Goal: Navigation & Orientation: Find specific page/section

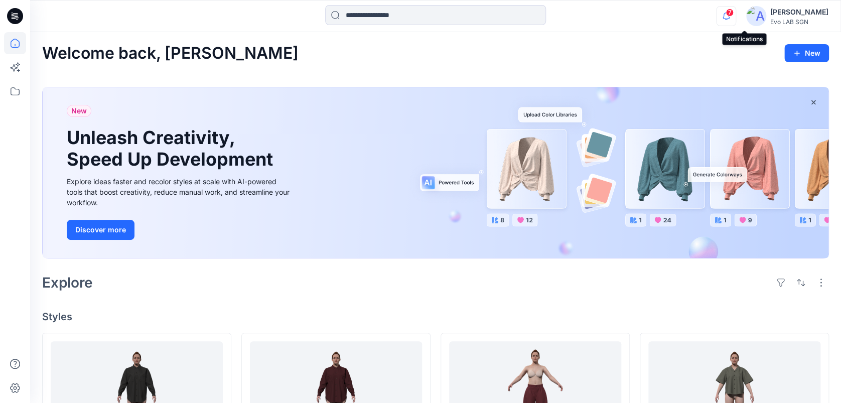
click at [735, 21] on icon "button" at bounding box center [725, 16] width 19 height 20
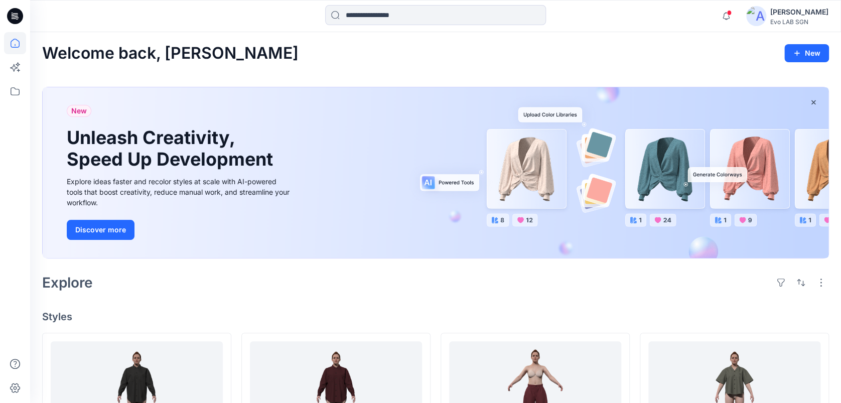
scroll to position [190, 0]
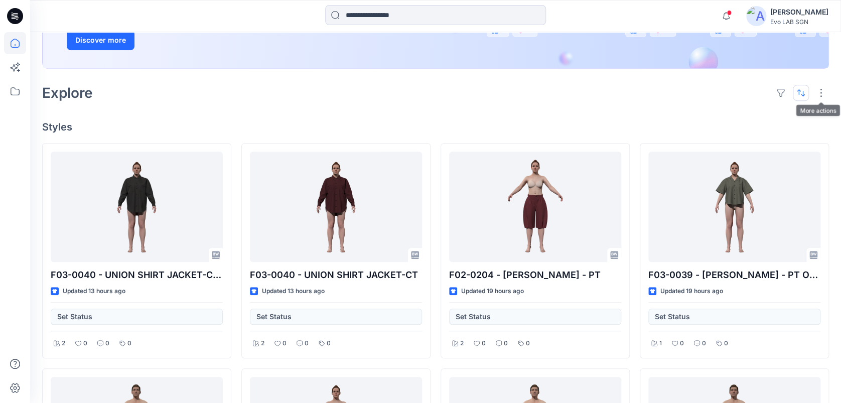
click at [803, 89] on button "button" at bounding box center [801, 93] width 16 height 16
click at [751, 116] on p "Last update" at bounding box center [766, 118] width 63 height 11
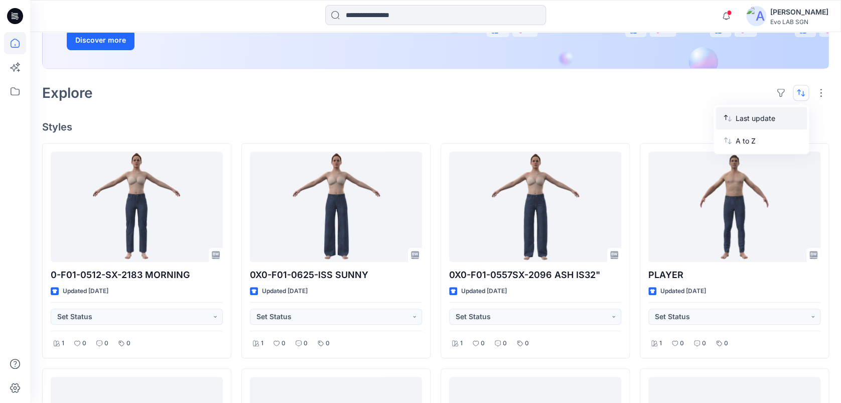
click at [751, 116] on p "Last update" at bounding box center [766, 118] width 63 height 11
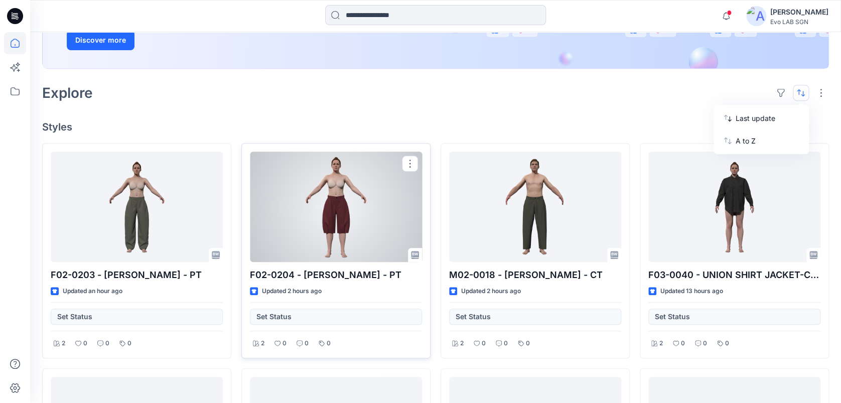
scroll to position [263, 0]
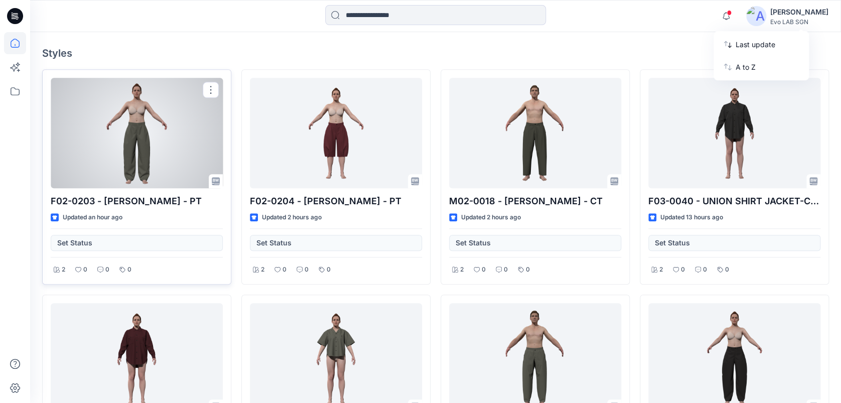
click at [116, 138] on div at bounding box center [137, 133] width 172 height 110
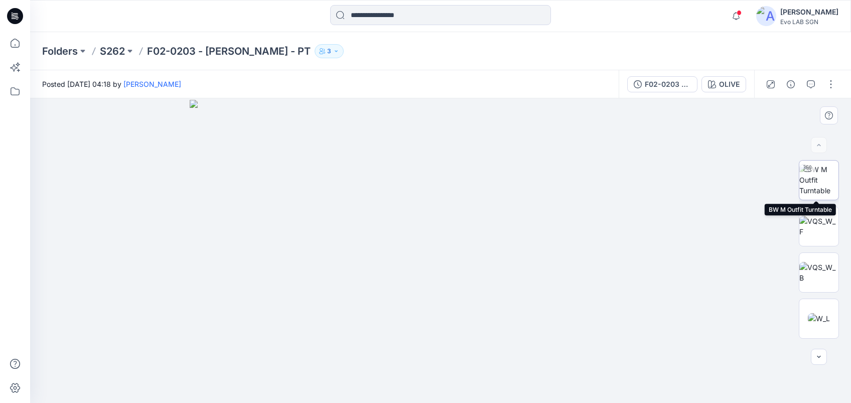
click at [814, 179] on img at bounding box center [818, 180] width 39 height 32
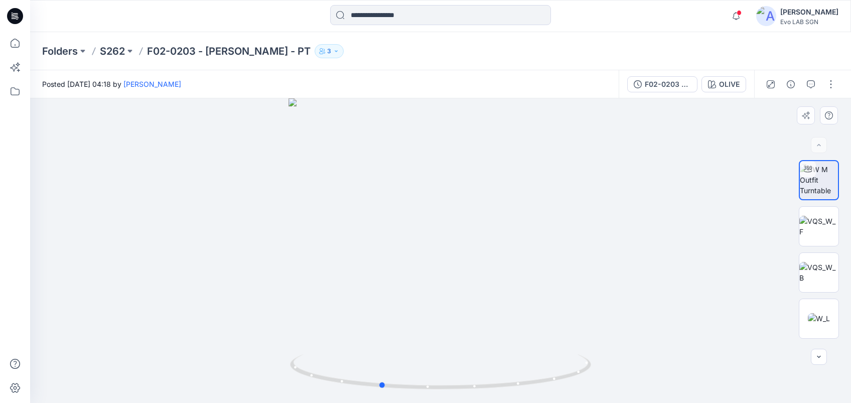
drag, startPoint x: 463, startPoint y: 298, endPoint x: 402, endPoint y: 292, distance: 60.5
click at [402, 292] on div at bounding box center [440, 250] width 821 height 305
drag, startPoint x: 384, startPoint y: 391, endPoint x: 403, endPoint y: 383, distance: 20.5
click at [403, 383] on icon at bounding box center [442, 373] width 304 height 38
drag, startPoint x: 383, startPoint y: 388, endPoint x: 504, endPoint y: 379, distance: 121.7
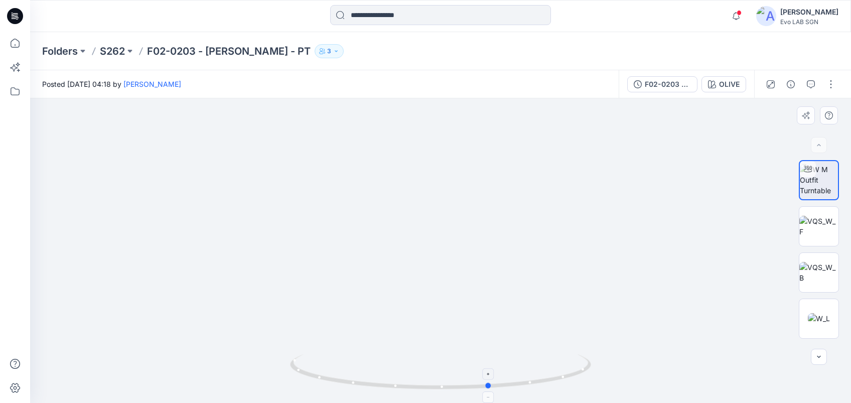
click at [504, 379] on icon at bounding box center [442, 373] width 304 height 38
drag, startPoint x: 570, startPoint y: 382, endPoint x: 392, endPoint y: 392, distance: 177.9
click at [392, 392] on div at bounding box center [440, 378] width 301 height 50
drag, startPoint x: 492, startPoint y: 389, endPoint x: 471, endPoint y: 402, distance: 24.8
click at [471, 402] on html "Notifications [PERSON_NAME] shared F02-0203 - [PERSON_NAME] - PAPER TOUCH - OLI…" at bounding box center [425, 201] width 851 height 403
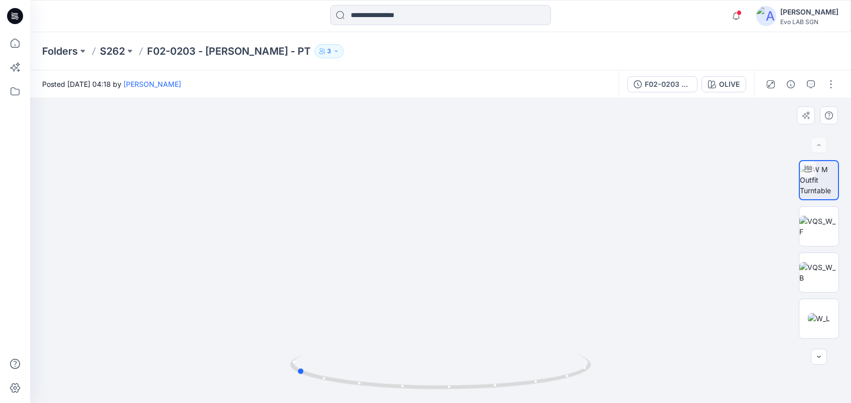
drag, startPoint x: 577, startPoint y: 356, endPoint x: 569, endPoint y: 258, distance: 98.7
click at [569, 258] on div at bounding box center [440, 250] width 821 height 305
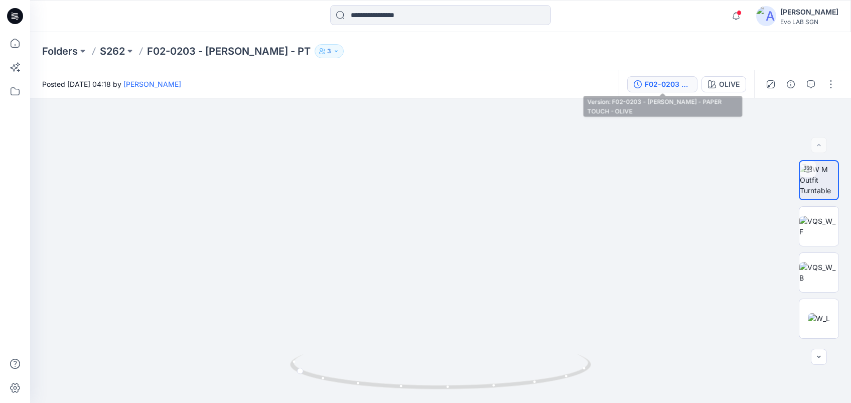
drag, startPoint x: 662, startPoint y: 293, endPoint x: 641, endPoint y: 84, distance: 210.3
click at [641, 84] on div "Posted [DATE] 04:18 by [PERSON_NAME] F02-0203 - [PERSON_NAME] - PAPER TOUCH - O…" at bounding box center [440, 236] width 821 height 333
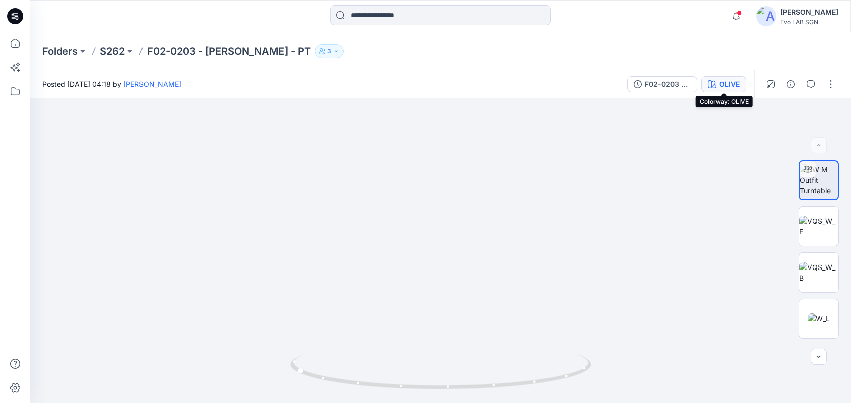
click at [734, 79] on div "OLIVE" at bounding box center [729, 84] width 21 height 11
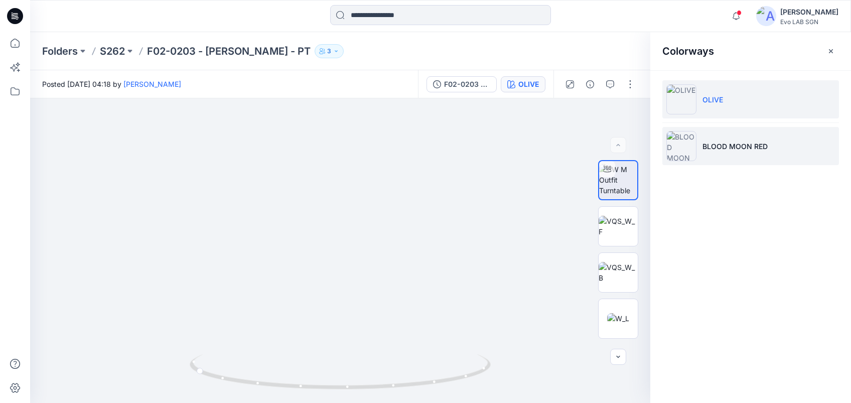
click at [743, 145] on p "BLOOD MOON RED" at bounding box center [734, 146] width 65 height 11
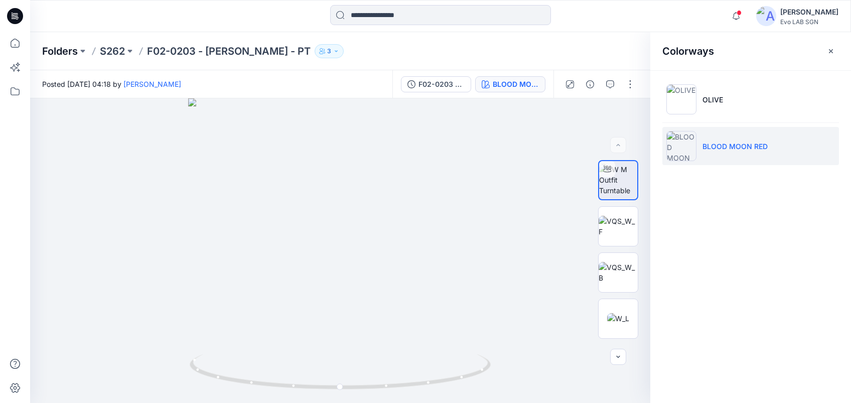
click at [64, 48] on p "Folders" at bounding box center [60, 51] width 36 height 14
